Goal: Task Accomplishment & Management: Use online tool/utility

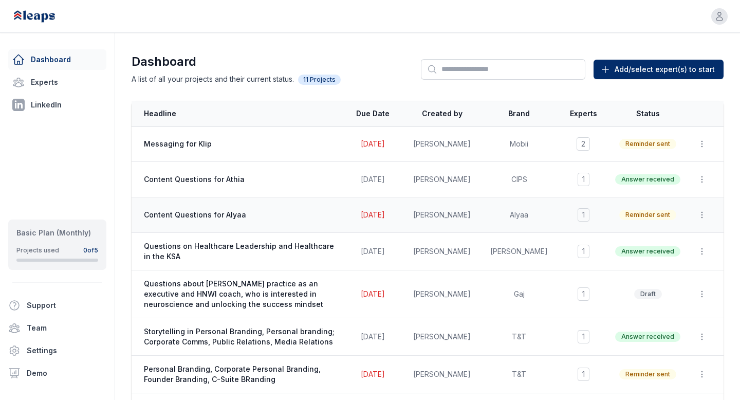
click at [250, 214] on span "Content Questions for Alyaa" at bounding box center [240, 215] width 192 height 10
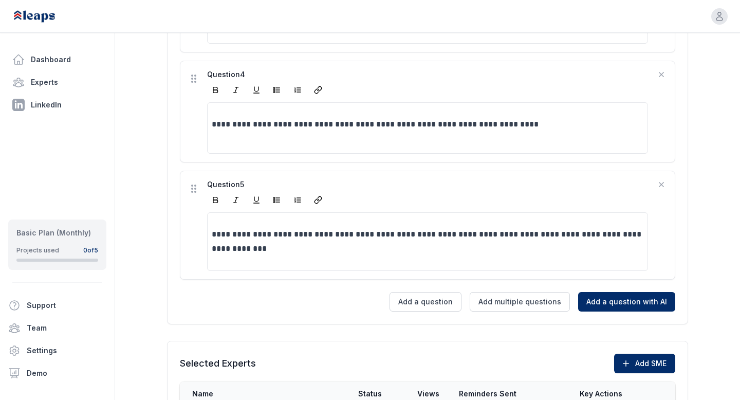
scroll to position [629, 0]
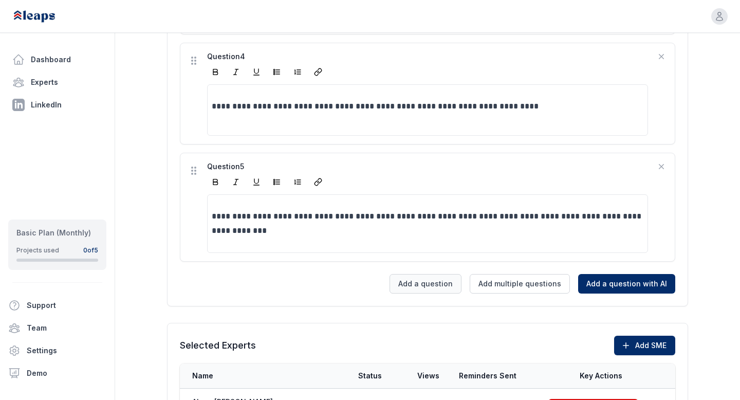
click at [425, 285] on button "Add a question" at bounding box center [425, 284] width 72 height 20
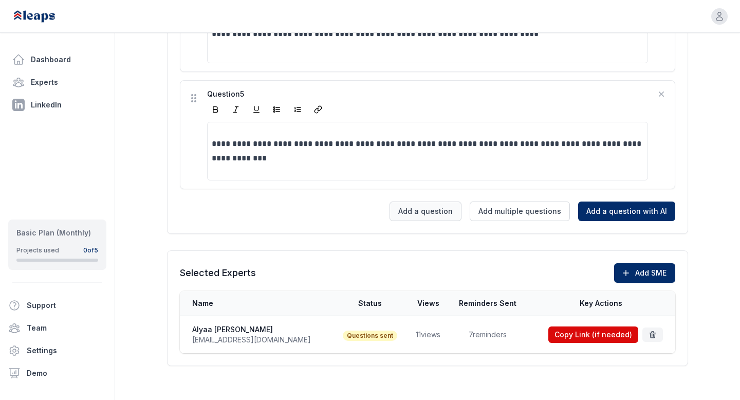
click at [422, 213] on button "Add a question" at bounding box center [425, 211] width 72 height 20
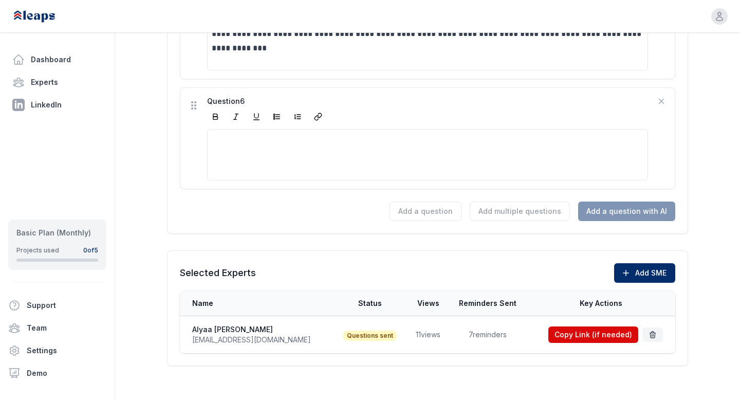
scroll to position [818, 0]
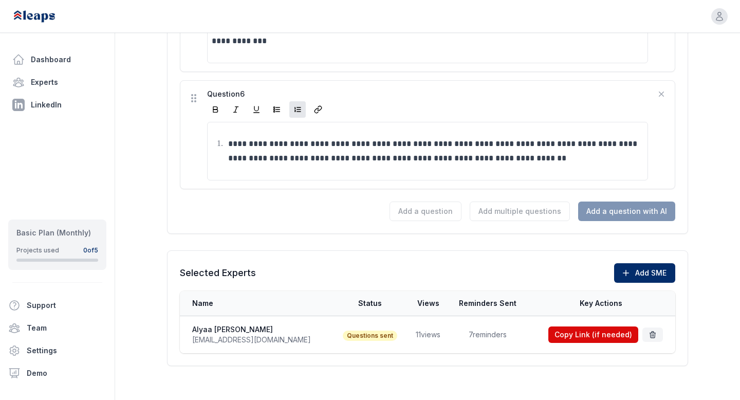
click at [229, 144] on p "**********" at bounding box center [435, 151] width 415 height 29
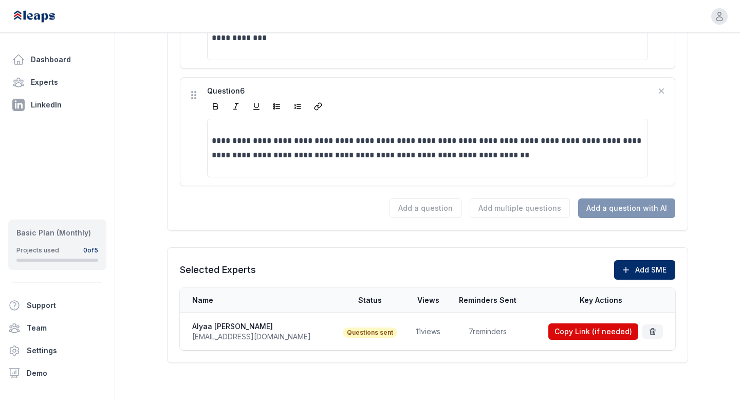
click at [554, 249] on div "Selected Experts Add SME Name Key Actions Alyaa Al'Wahab alyaa.alwahab@ae.rlb.c…" at bounding box center [427, 305] width 521 height 116
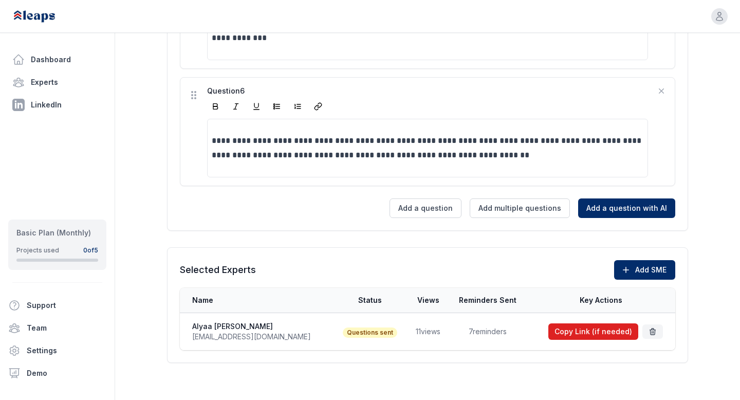
click at [564, 331] on button "Copy Link (if needed)" at bounding box center [593, 331] width 90 height 16
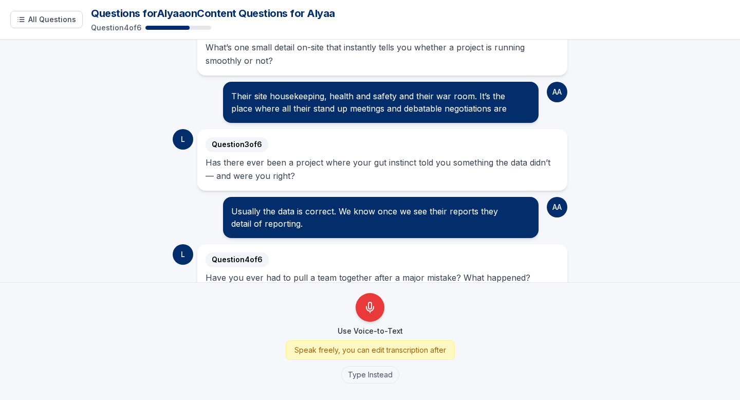
scroll to position [166, 0]
